Goal: Task Accomplishment & Management: Complete application form

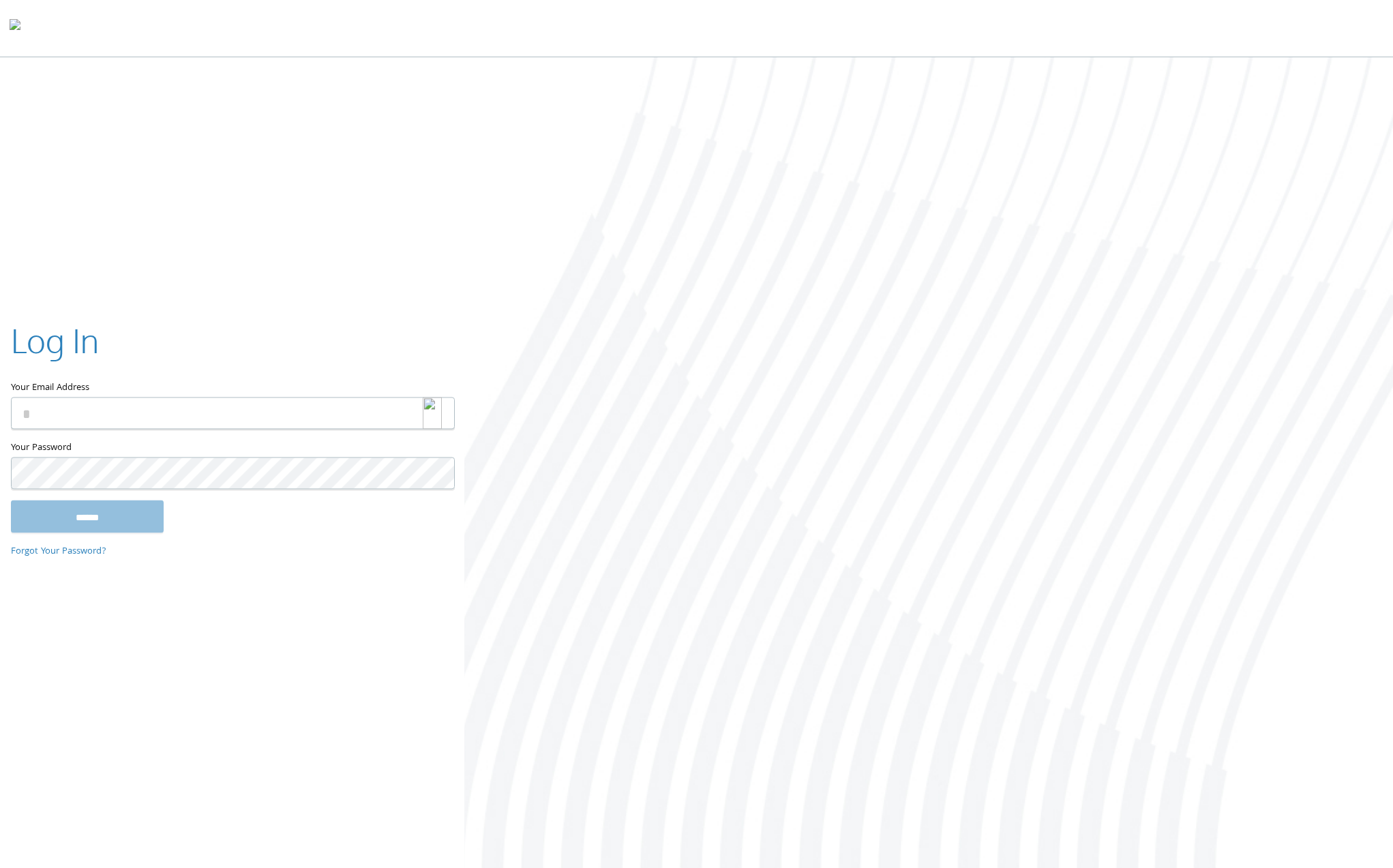
click at [445, 407] on div at bounding box center [438, 413] width 32 height 32
click at [443, 408] on div at bounding box center [438, 413] width 32 height 32
click at [439, 415] on img at bounding box center [431, 413] width 19 height 32
click at [426, 404] on img at bounding box center [431, 413] width 19 height 32
drag, startPoint x: 377, startPoint y: 418, endPoint x: 384, endPoint y: 419, distance: 7.1
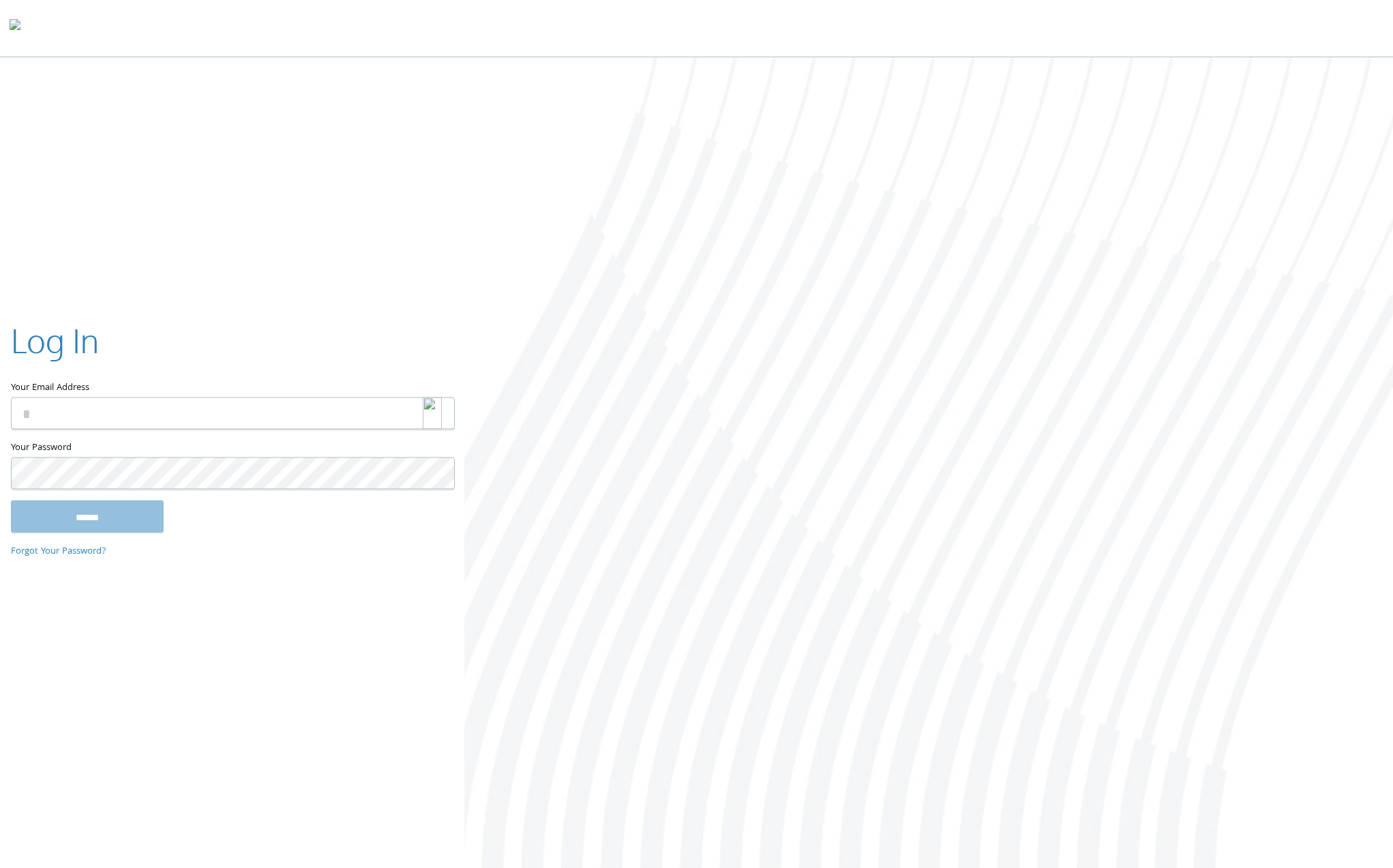
click at [377, 418] on input "Your Email Address" at bounding box center [233, 413] width 444 height 32
click at [427, 416] on img at bounding box center [431, 413] width 19 height 32
type input "**********"
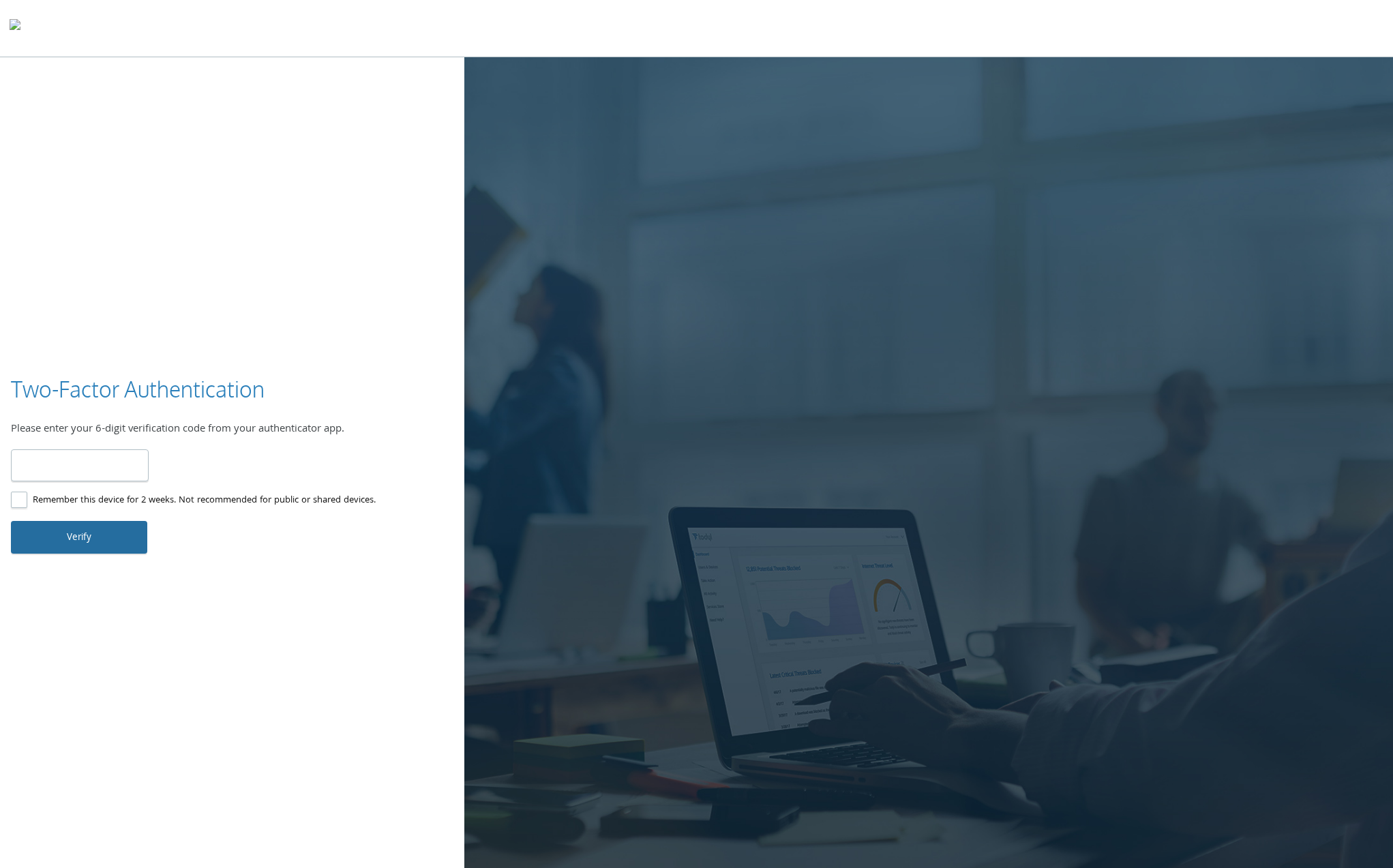
click at [81, 539] on button "Verify" at bounding box center [79, 537] width 136 height 33
